Goal: Task Accomplishment & Management: Complete application form

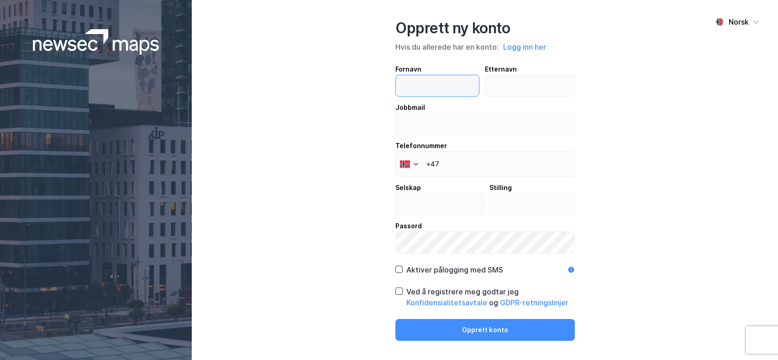
click at [429, 79] on input "text" at bounding box center [437, 85] width 83 height 21
type input "[PERSON_NAME]"
type input "Tveit"
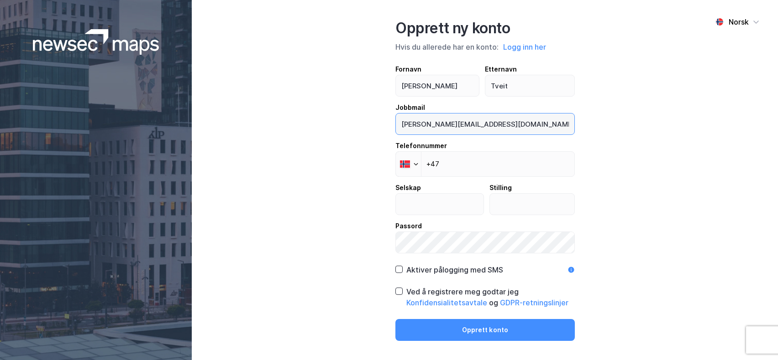
drag, startPoint x: 514, startPoint y: 125, endPoint x: 449, endPoint y: 125, distance: 65.2
click at [449, 125] on input "[PERSON_NAME][EMAIL_ADDRESS][DOMAIN_NAME]" at bounding box center [485, 124] width 178 height 21
type input "[PERSON_NAME][EMAIL_ADDRESS][DOMAIN_NAME]"
click at [353, 128] on div "Norsk Opprett ny konto Hvis du allerede har en konto: Logg inn her Fornavn [PER…" at bounding box center [485, 180] width 586 height 360
click at [462, 163] on input "+47" at bounding box center [484, 164] width 179 height 26
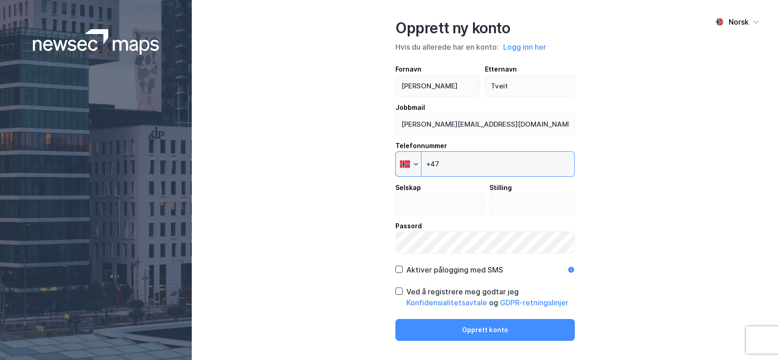
type input "[PHONE_NUMBER]"
drag, startPoint x: 477, startPoint y: 205, endPoint x: 364, endPoint y: 206, distance: 112.7
click at [364, 206] on div "Norsk Opprett ny konto Hvis du allerede har en konto: Logg inn her Fornavn [PER…" at bounding box center [485, 180] width 586 height 360
type input "Tveit Eiendomsutvikling AS"
click at [510, 206] on input "text" at bounding box center [532, 204] width 84 height 21
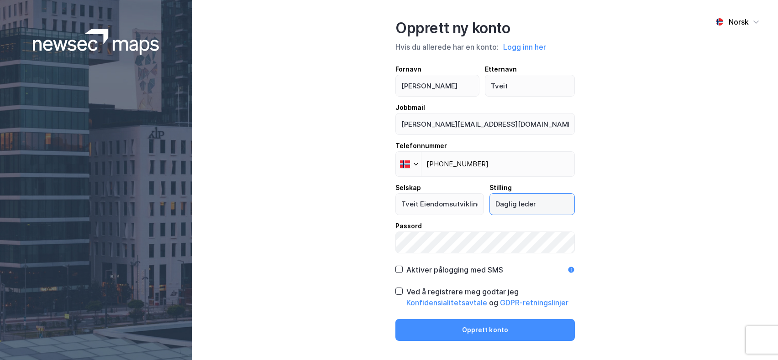
type input "Daglig leder"
click at [398, 289] on icon at bounding box center [399, 291] width 6 height 6
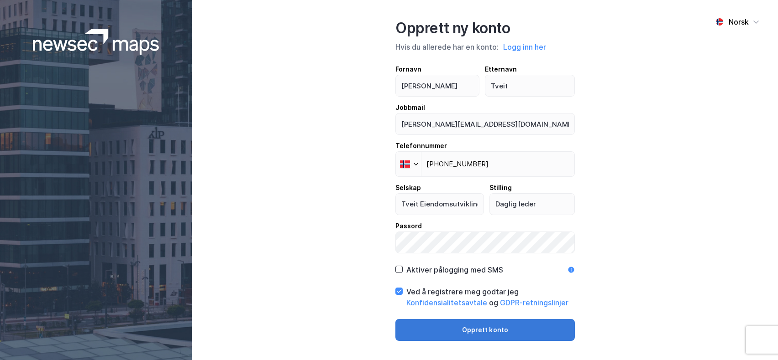
click at [470, 325] on button "Opprett konto" at bounding box center [484, 330] width 179 height 22
